Goal: Navigation & Orientation: Find specific page/section

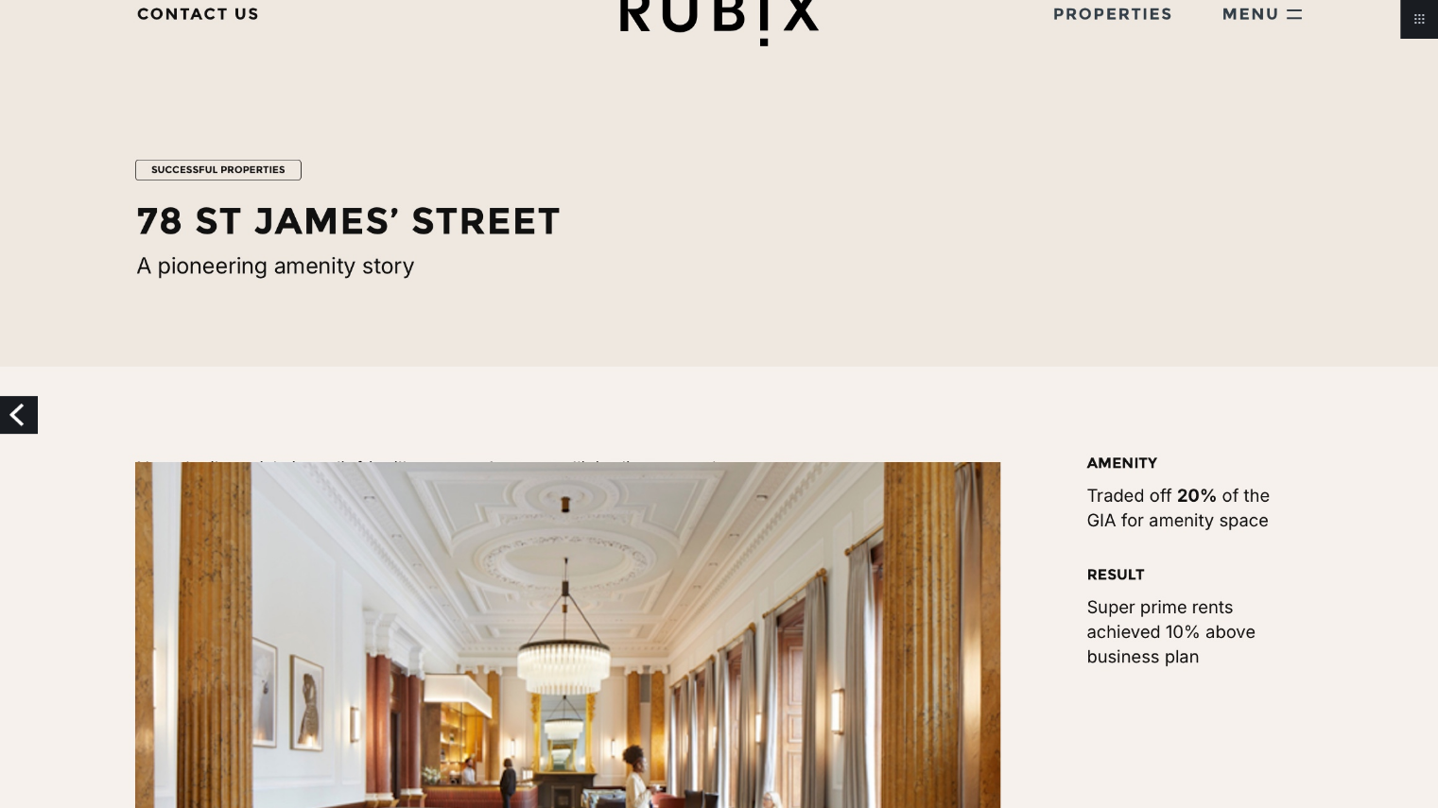
scroll to position [119, 0]
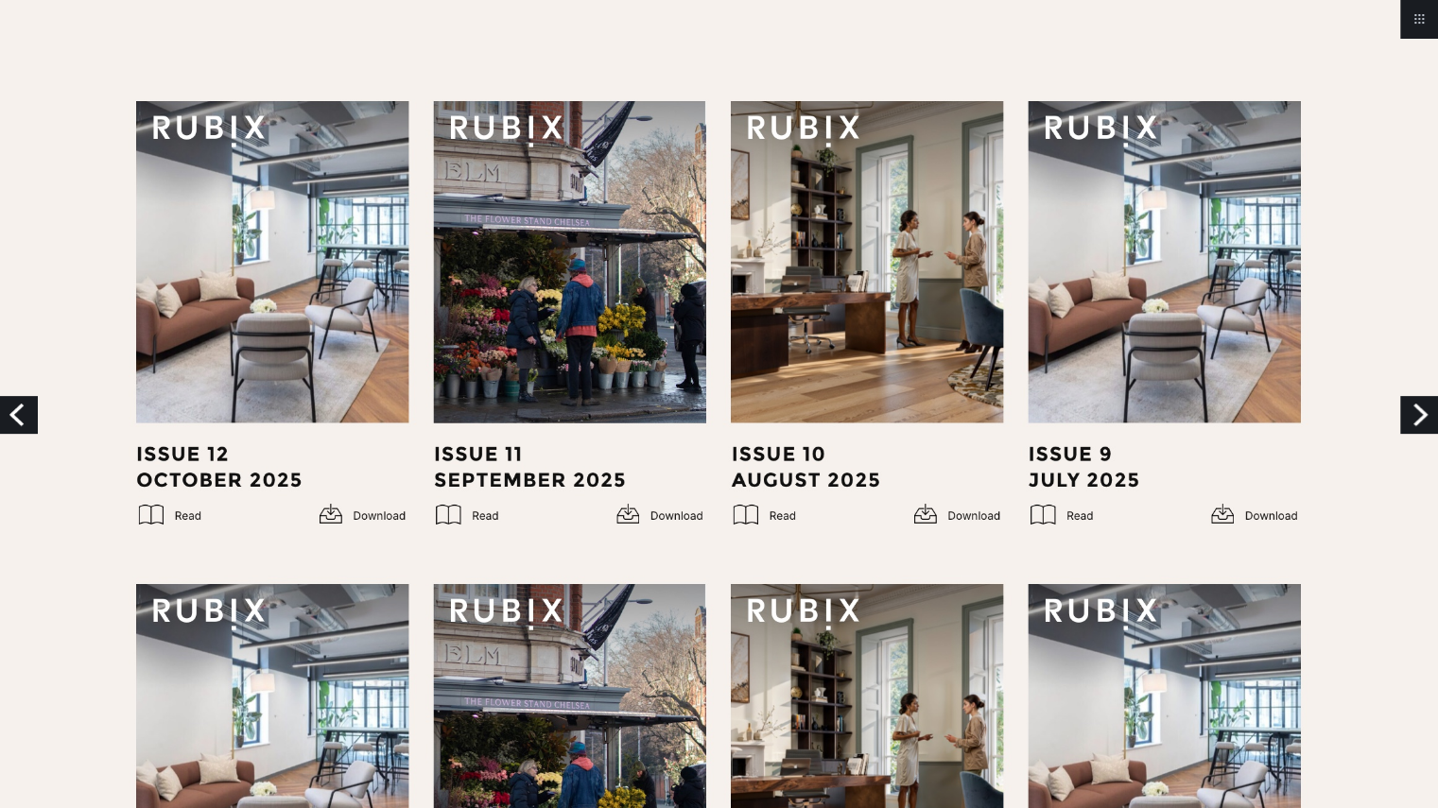
scroll to position [430, 0]
